Goal: Find specific page/section: Find specific page/section

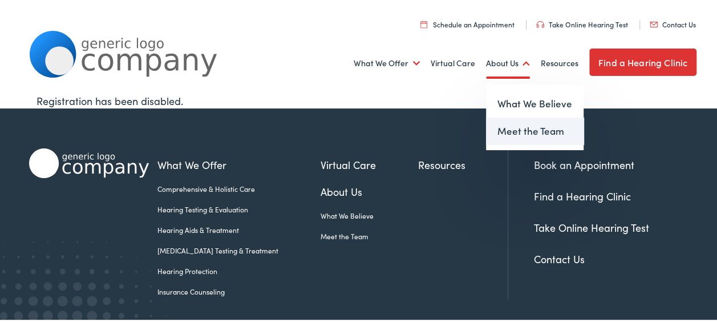
click at [506, 126] on link "Meet the Team" at bounding box center [534, 129] width 97 height 27
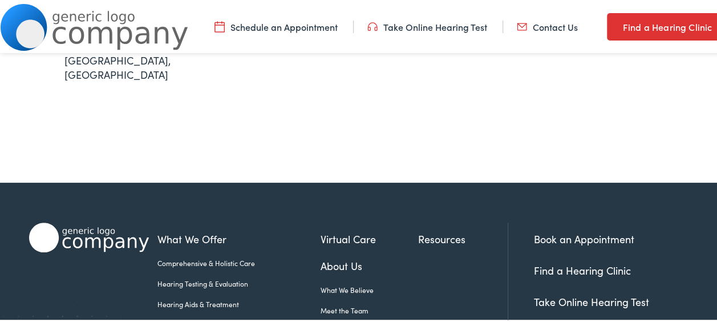
scroll to position [632, 0]
